Goal: Transaction & Acquisition: Purchase product/service

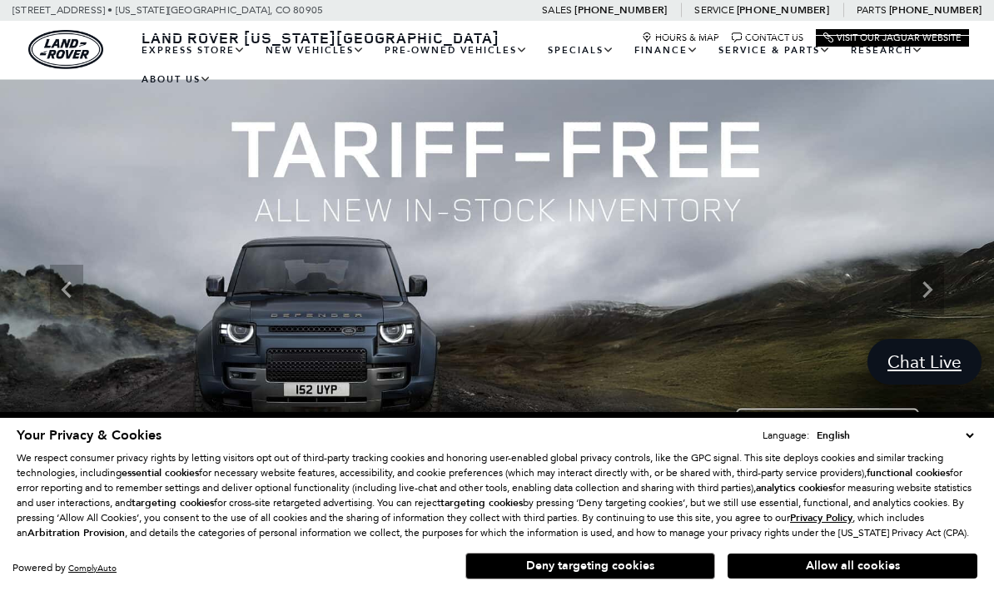
click at [679, 562] on button "Deny targeting cookies" at bounding box center [591, 566] width 250 height 27
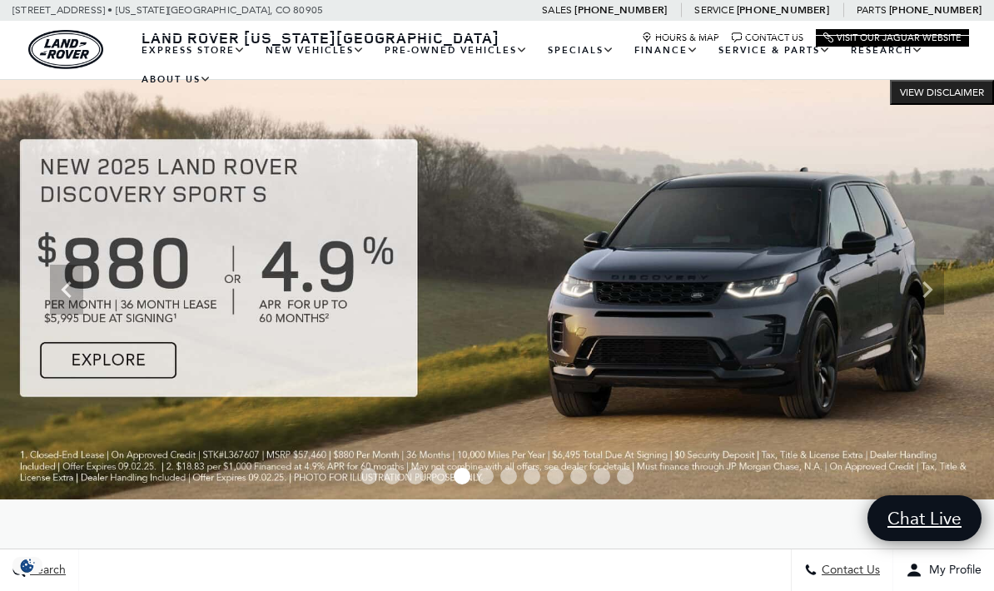
click at [0, 0] on link "View New Vehicles" at bounding box center [0, 0] width 0 height 0
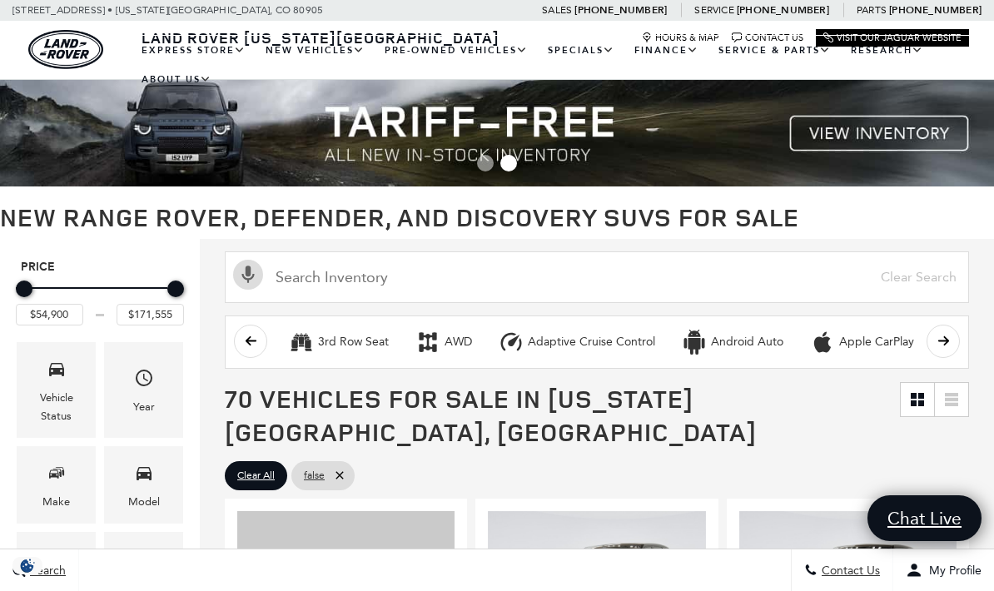
click at [350, 65] on link "New Vehicles" at bounding box center [315, 50] width 119 height 29
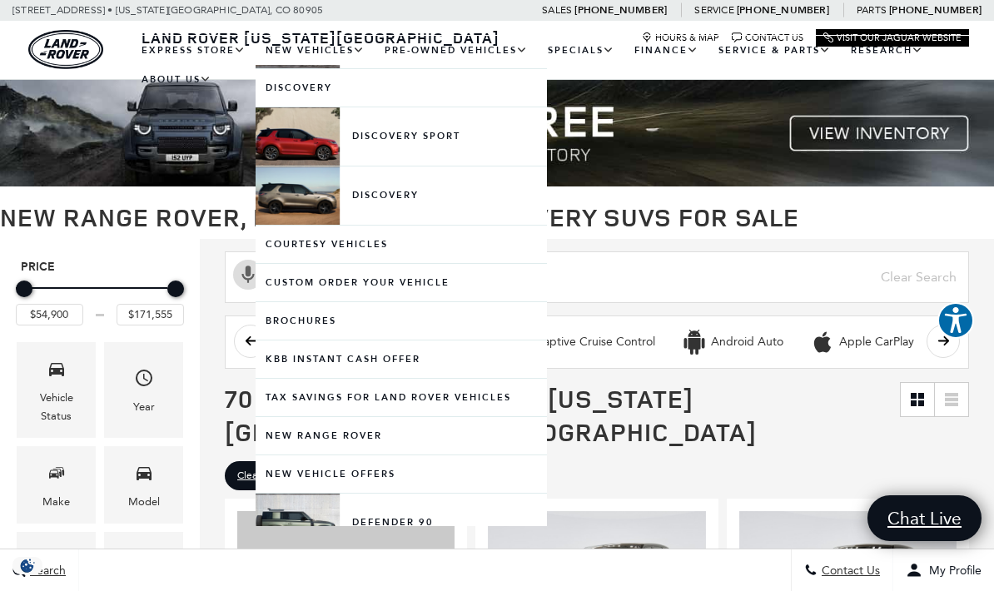
scroll to position [522, 0]
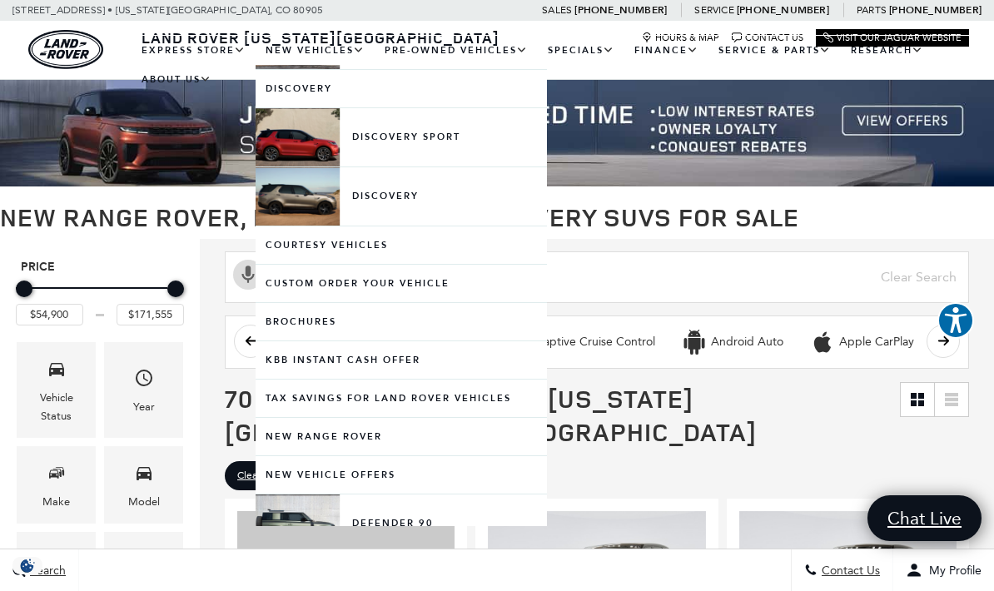
click at [425, 210] on link "Discovery" at bounding box center [401, 196] width 291 height 58
